Goal: Task Accomplishment & Management: Use online tool/utility

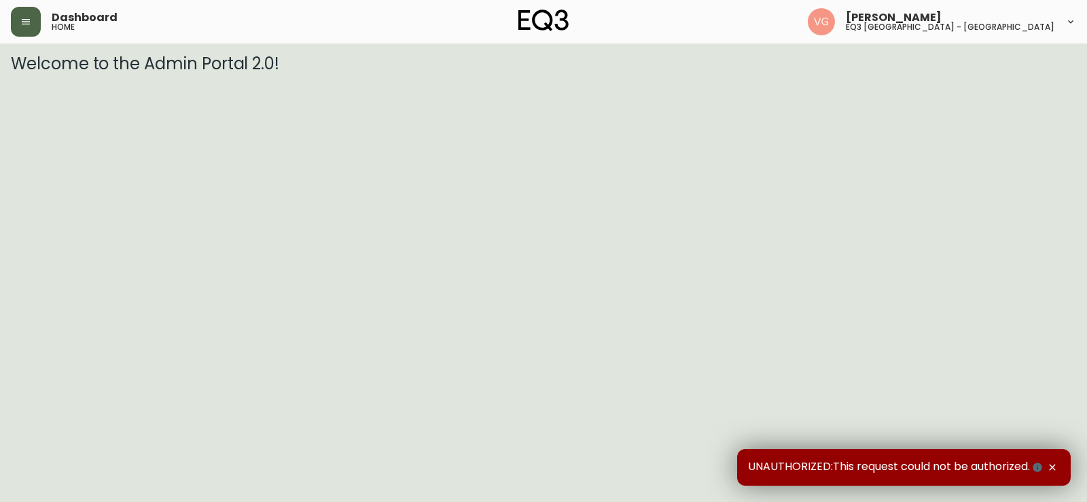
click at [39, 20] on button "button" at bounding box center [26, 22] width 30 height 30
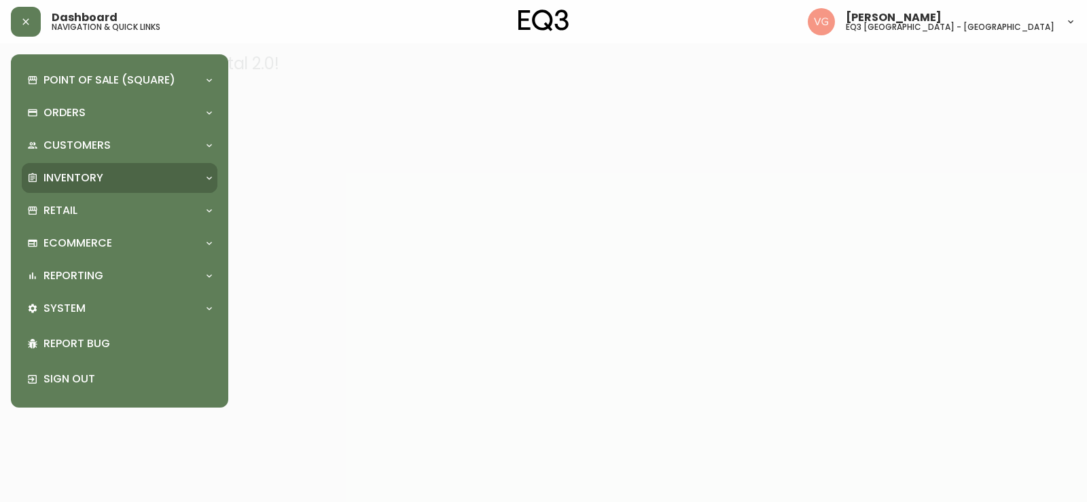
click at [96, 184] on p "Inventory" at bounding box center [73, 177] width 60 height 15
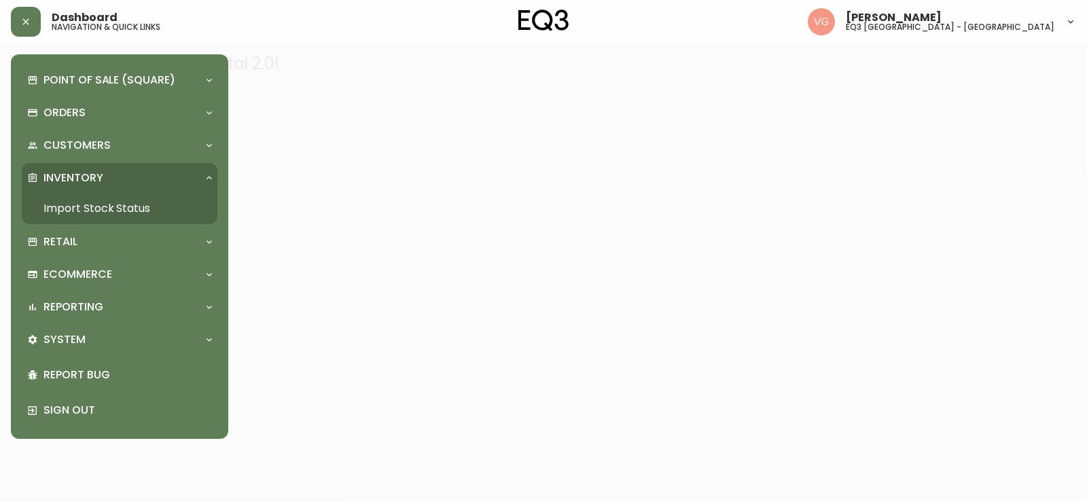
click at [103, 206] on link "Import Stock Status" at bounding box center [120, 208] width 196 height 31
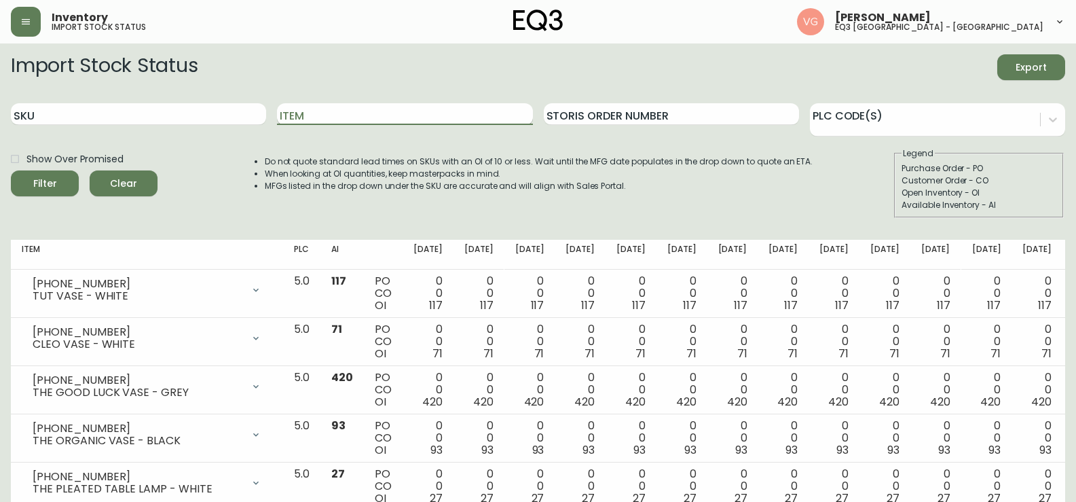
click at [353, 122] on input "Item" at bounding box center [404, 114] width 255 height 22
click at [11, 170] on button "Filter" at bounding box center [45, 183] width 68 height 26
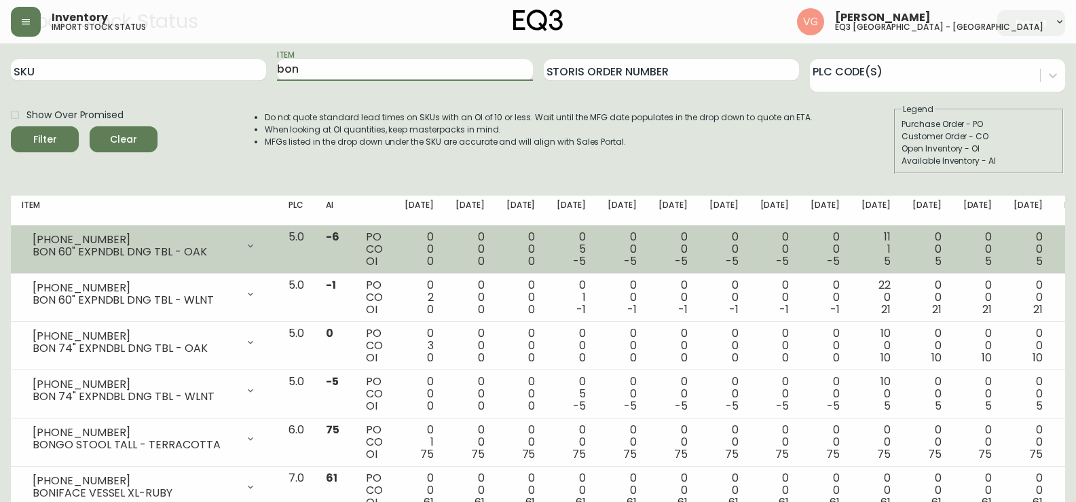
scroll to position [68, 0]
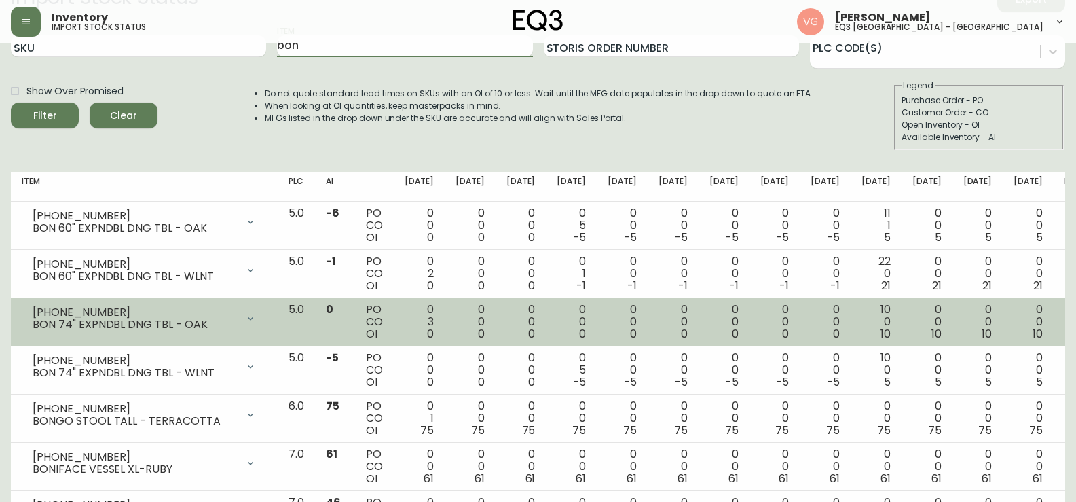
click at [256, 315] on icon at bounding box center [250, 318] width 11 height 11
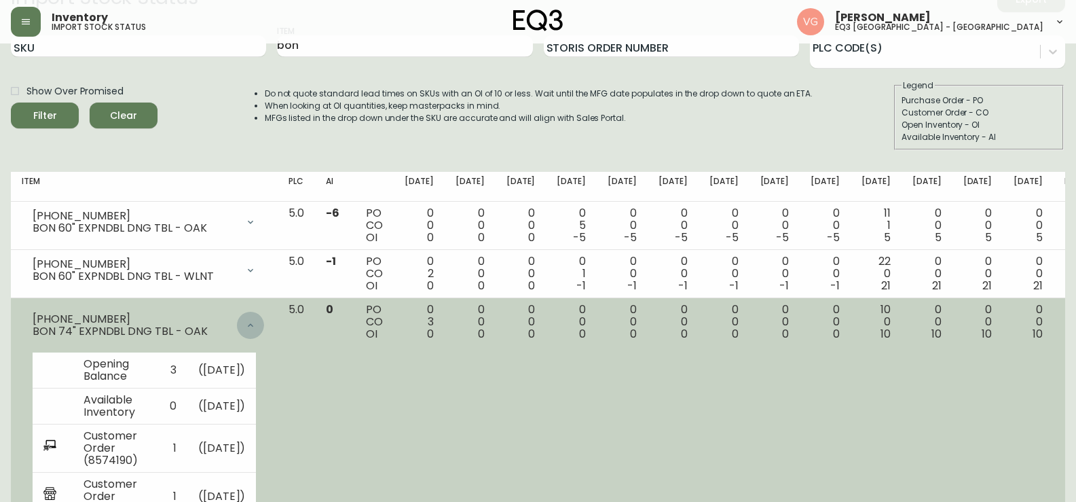
click at [264, 319] on div at bounding box center [250, 325] width 27 height 27
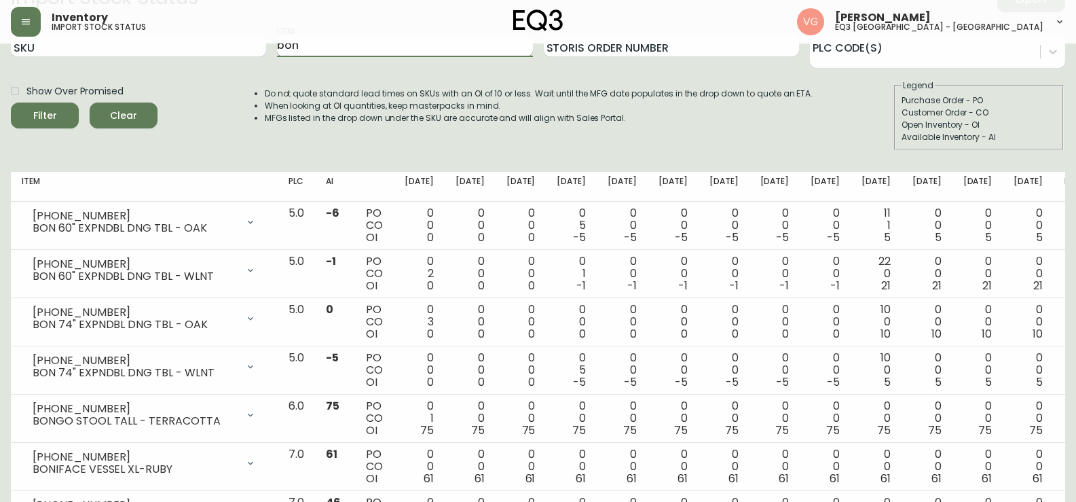
drag, startPoint x: 376, startPoint y: 50, endPoint x: 296, endPoint y: 48, distance: 79.5
click at [296, 48] on input "bon" at bounding box center [404, 46] width 255 height 22
type input "b"
click at [11, 103] on button "Filter" at bounding box center [45, 116] width 68 height 26
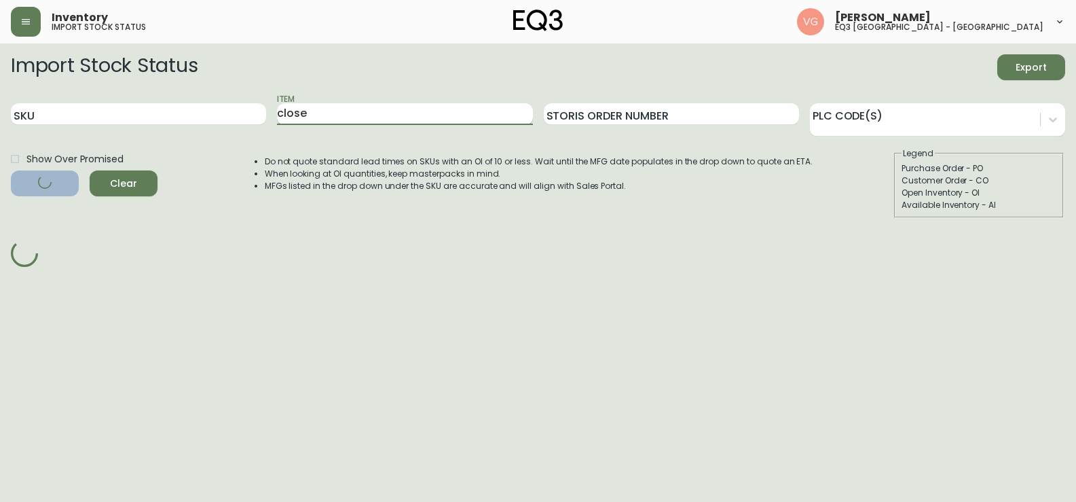
scroll to position [0, 0]
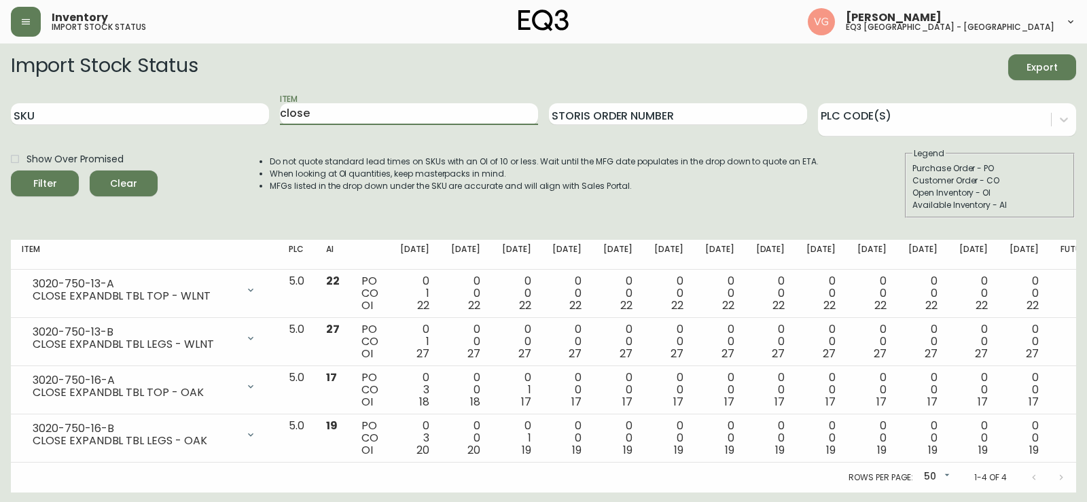
drag, startPoint x: 349, startPoint y: 117, endPoint x: 276, endPoint y: 111, distance: 72.9
click at [276, 111] on div "SKU Item close Storis Order Number PLC Code(s)" at bounding box center [543, 114] width 1065 height 44
type input "bon"
click at [11, 170] on button "Filter" at bounding box center [45, 183] width 68 height 26
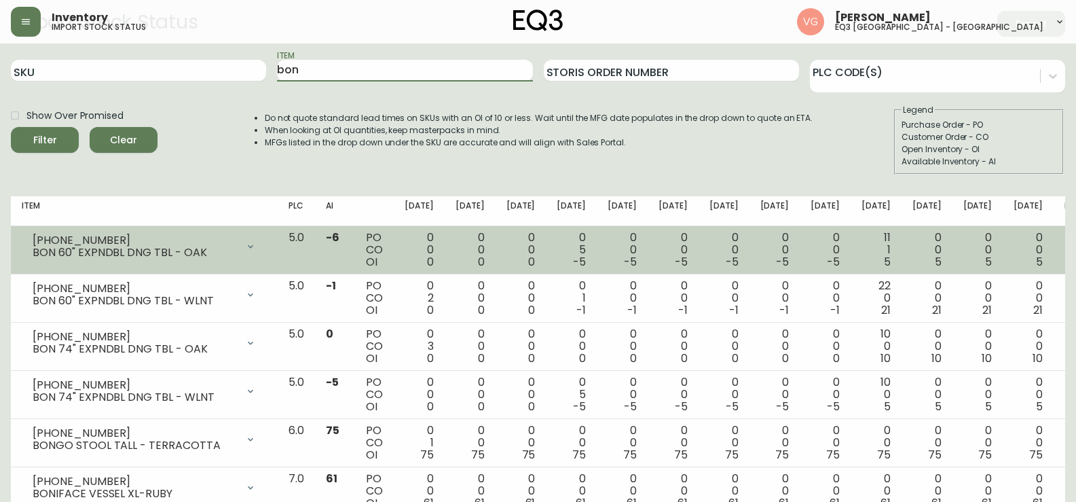
scroll to position [68, 0]
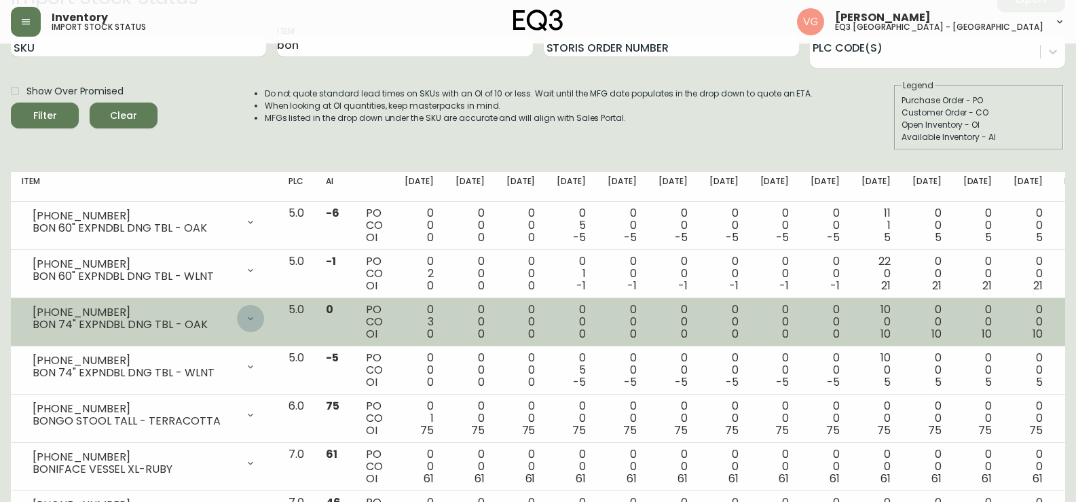
click at [256, 313] on icon at bounding box center [250, 318] width 11 height 11
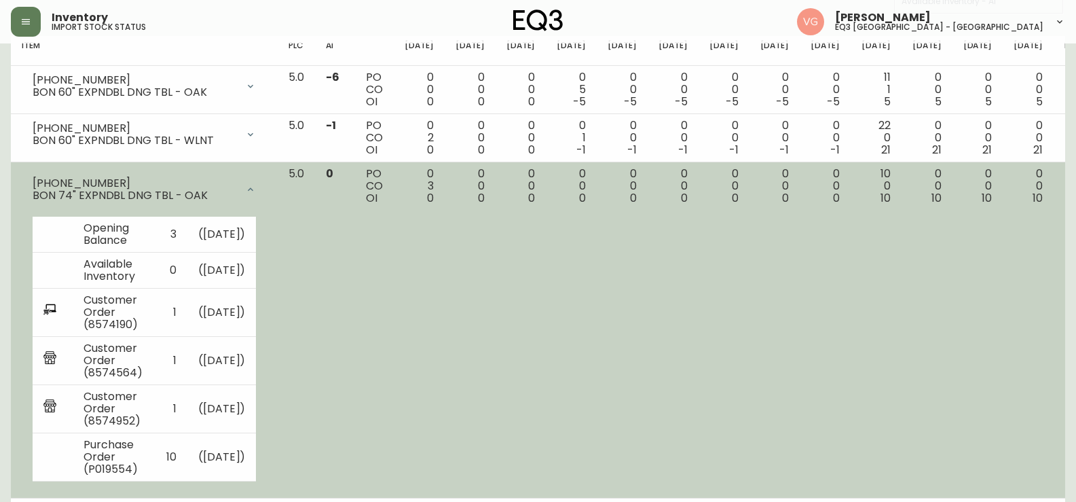
scroll to position [136, 0]
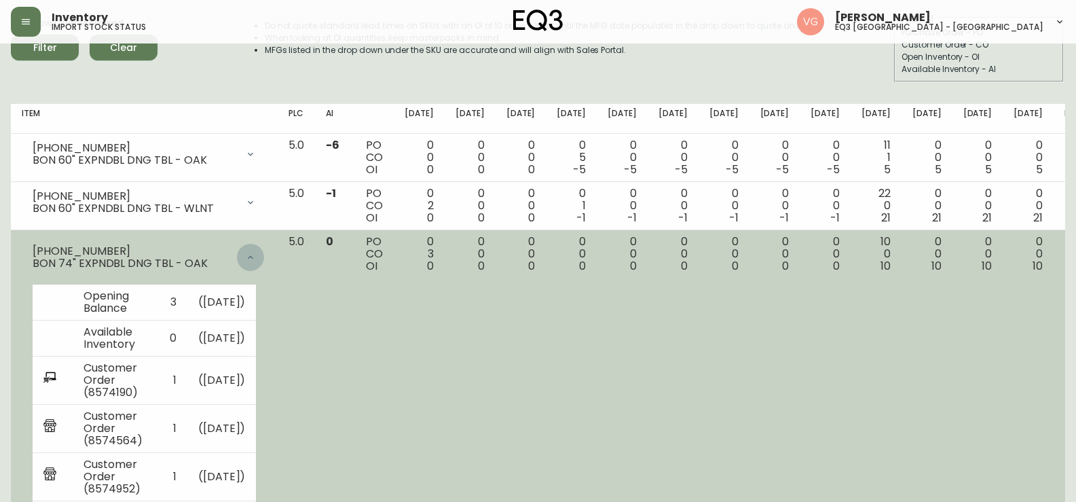
click at [264, 256] on div at bounding box center [250, 257] width 27 height 27
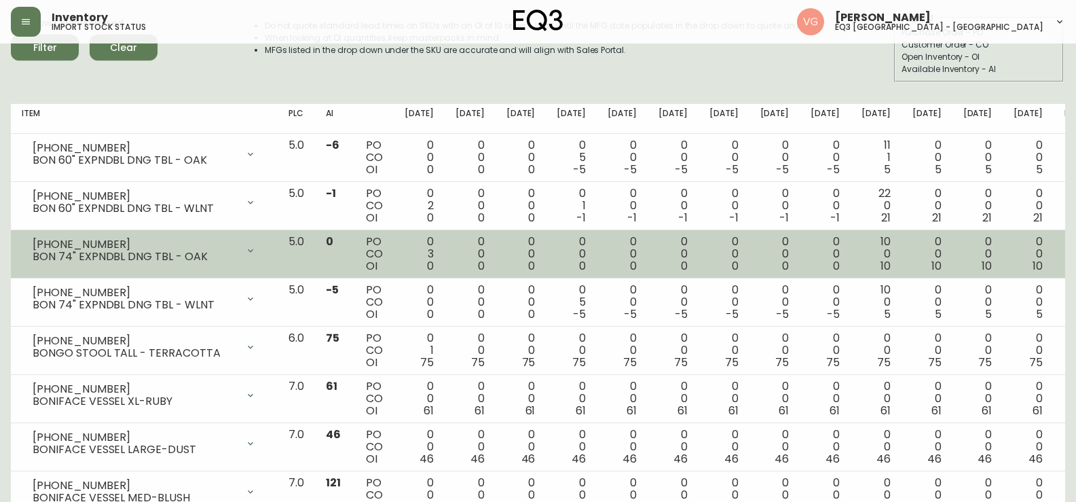
click at [256, 247] on icon at bounding box center [250, 250] width 11 height 11
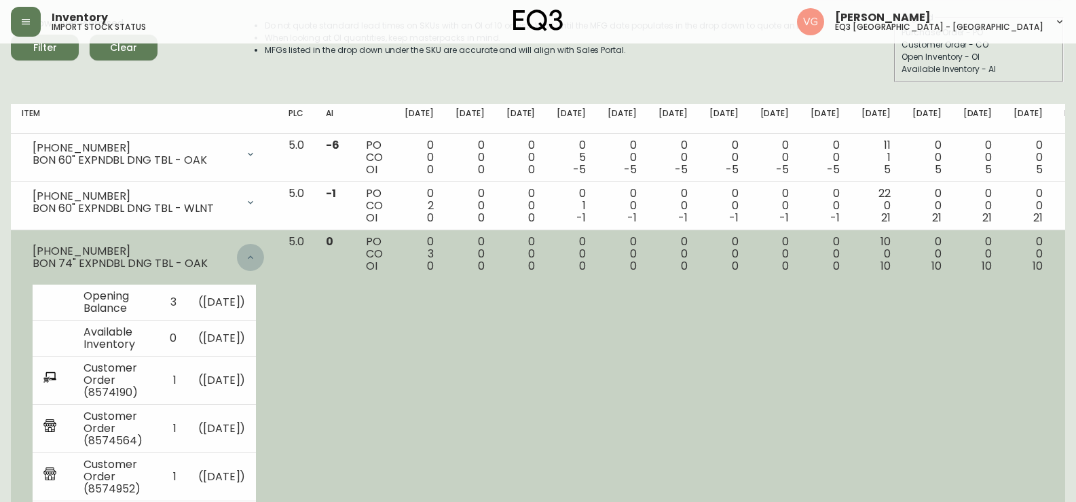
click at [264, 247] on div at bounding box center [250, 257] width 27 height 27
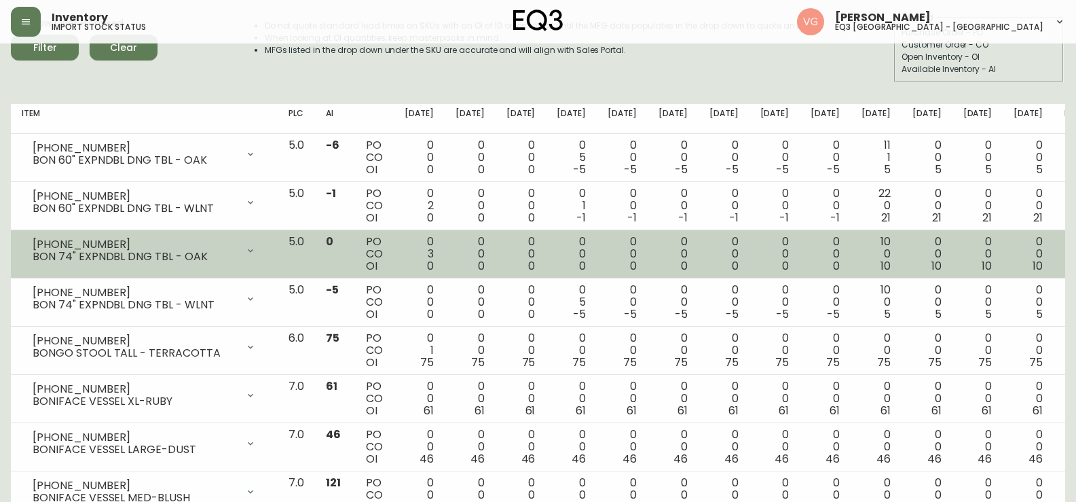
click at [256, 247] on icon at bounding box center [250, 250] width 11 height 11
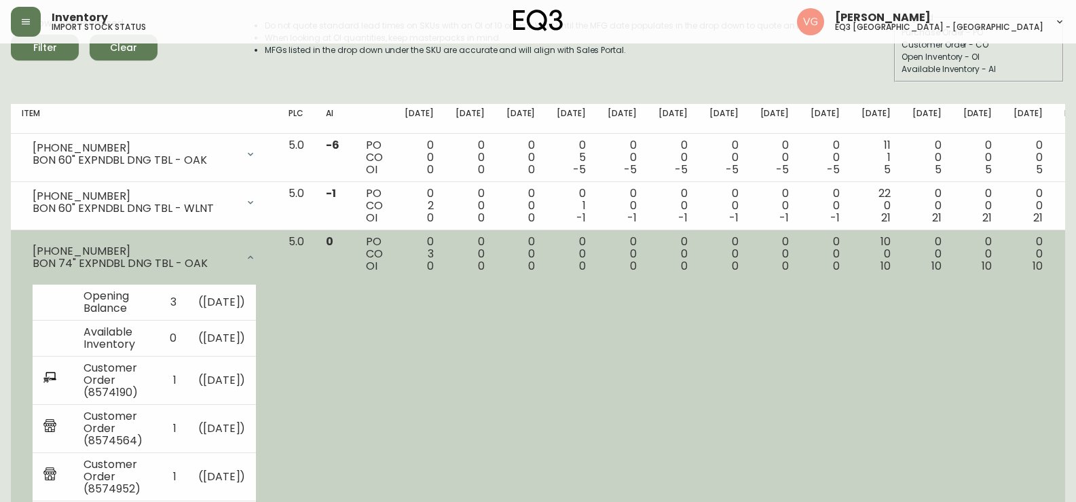
click at [264, 247] on div at bounding box center [250, 257] width 27 height 27
